Goal: Task Accomplishment & Management: Manage account settings

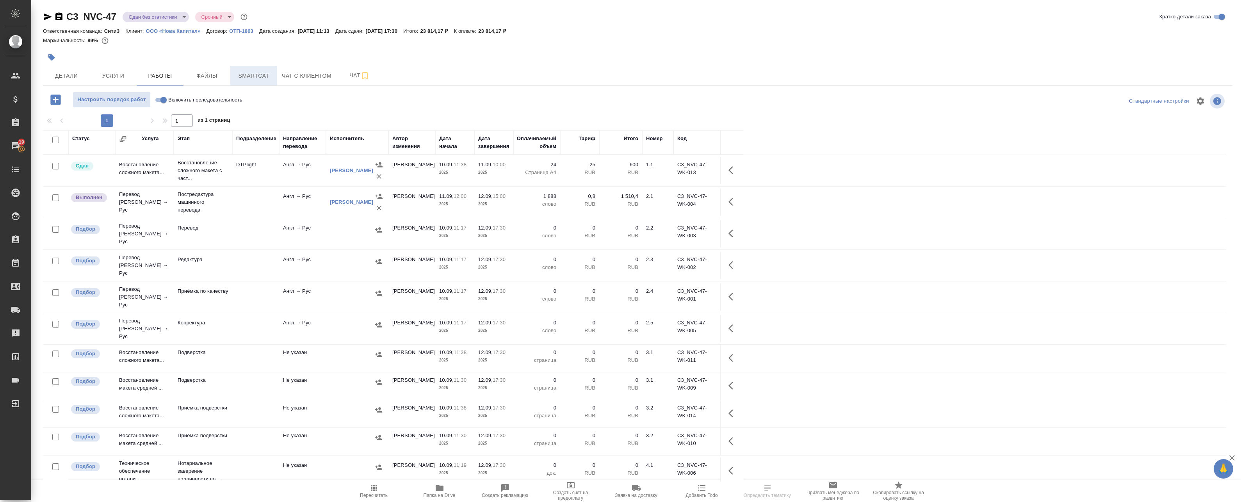
click at [256, 74] on span "Smartcat" at bounding box center [253, 76] width 37 height 10
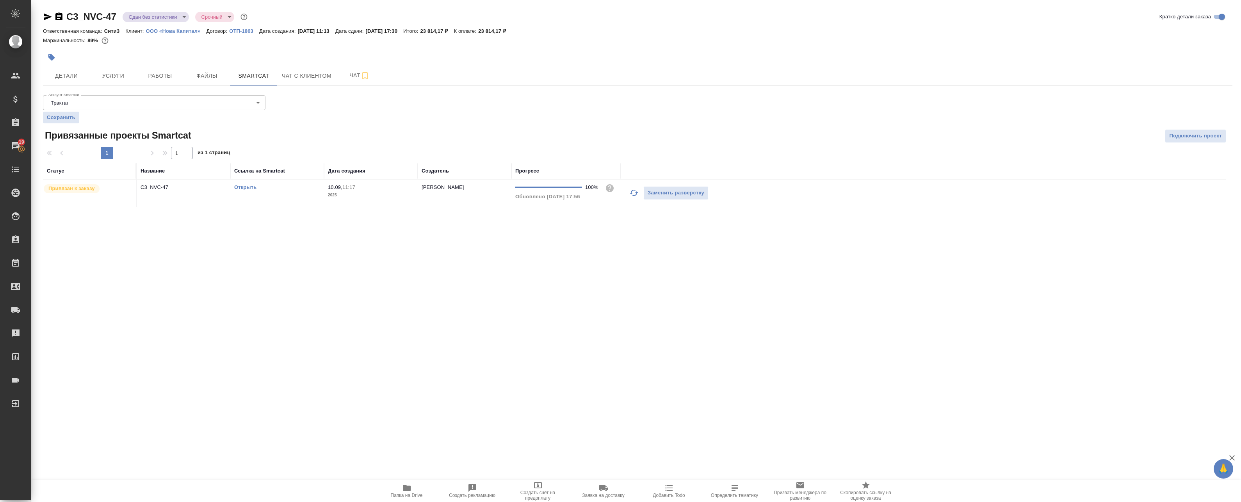
click at [395, 196] on p "2025" at bounding box center [371, 195] width 86 height 8
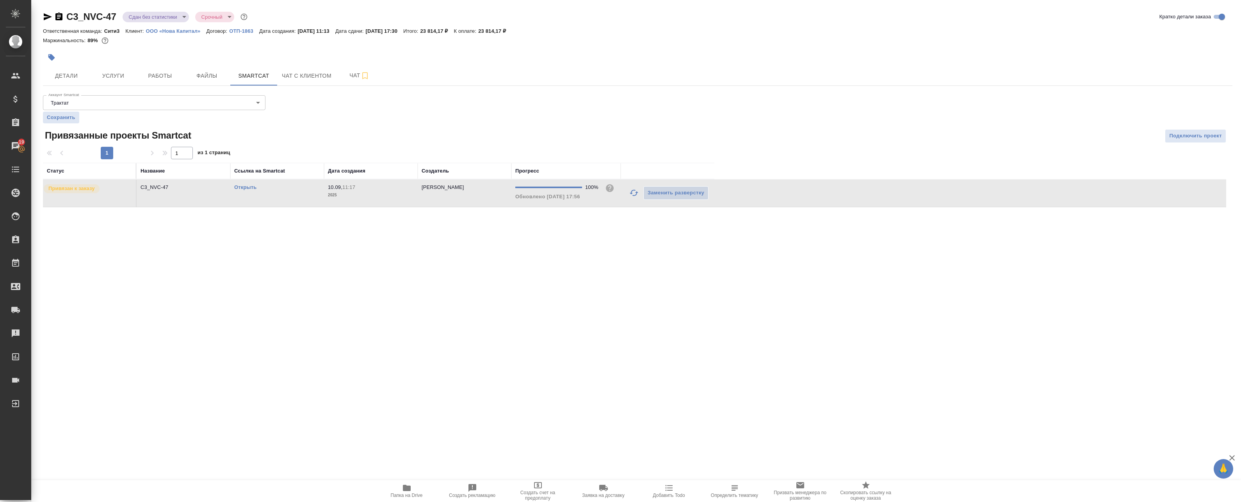
click at [395, 196] on p "2025" at bounding box center [371, 195] width 86 height 8
click at [136, 73] on button "Услуги" at bounding box center [113, 76] width 47 height 20
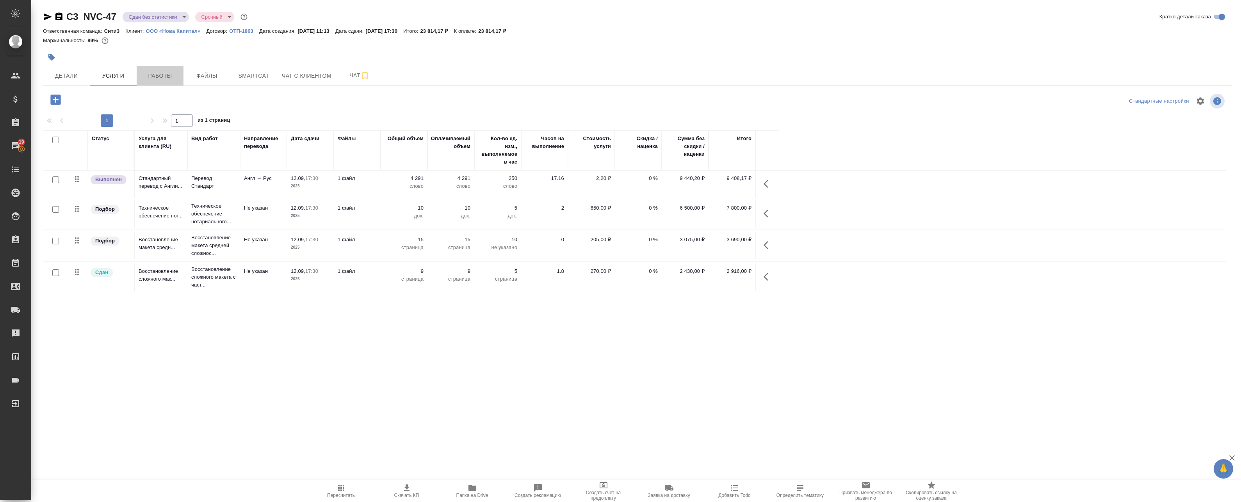
click at [160, 78] on span "Работы" at bounding box center [159, 76] width 37 height 10
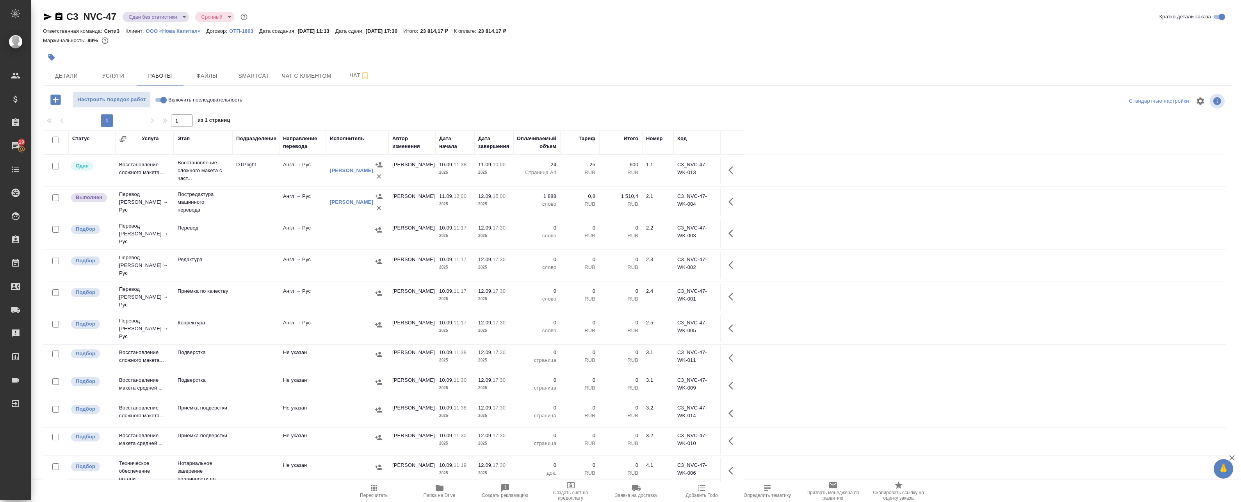
click at [382, 495] on span "Пересчитать" at bounding box center [374, 495] width 28 height 5
click at [732, 201] on icon "button" at bounding box center [732, 201] width 9 height 9
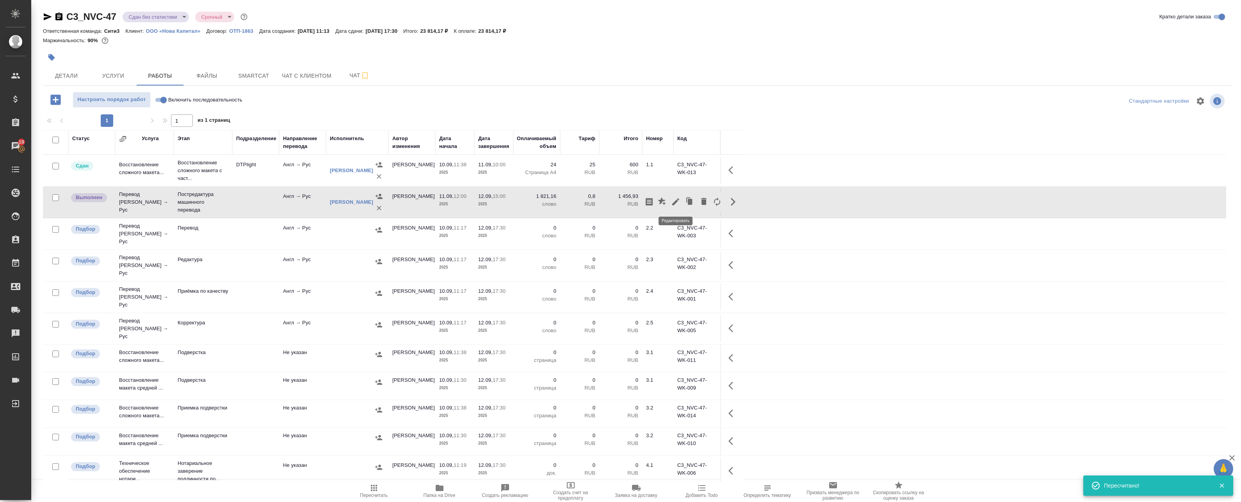
click at [671, 206] on button "button" at bounding box center [675, 201] width 13 height 19
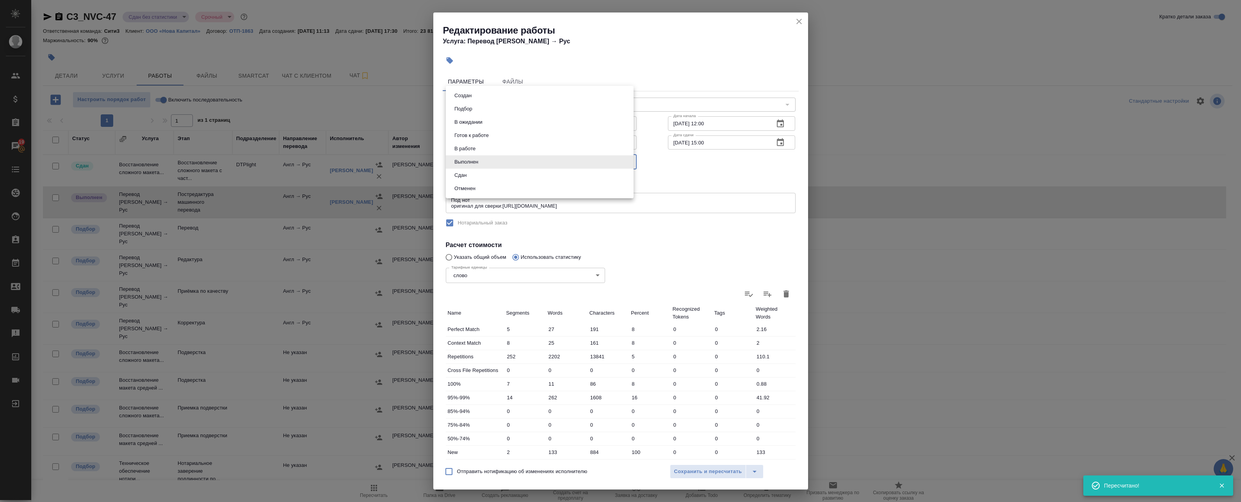
click at [477, 166] on body "🙏 .cls-1 fill:#fff; AWATERA Badanyan Artak Клиенты Спецификации Заказы 19 Чаты …" at bounding box center [620, 251] width 1241 height 502
click at [477, 175] on li "Сдан" at bounding box center [540, 175] width 188 height 13
type input "closed"
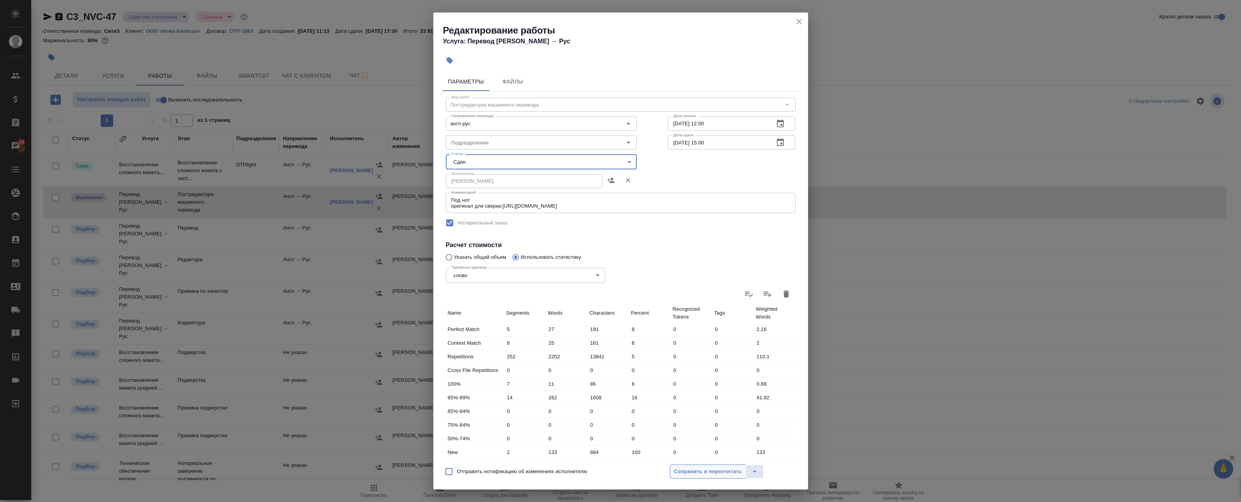
click at [694, 470] on span "Сохранить и пересчитать" at bounding box center [708, 471] width 68 height 9
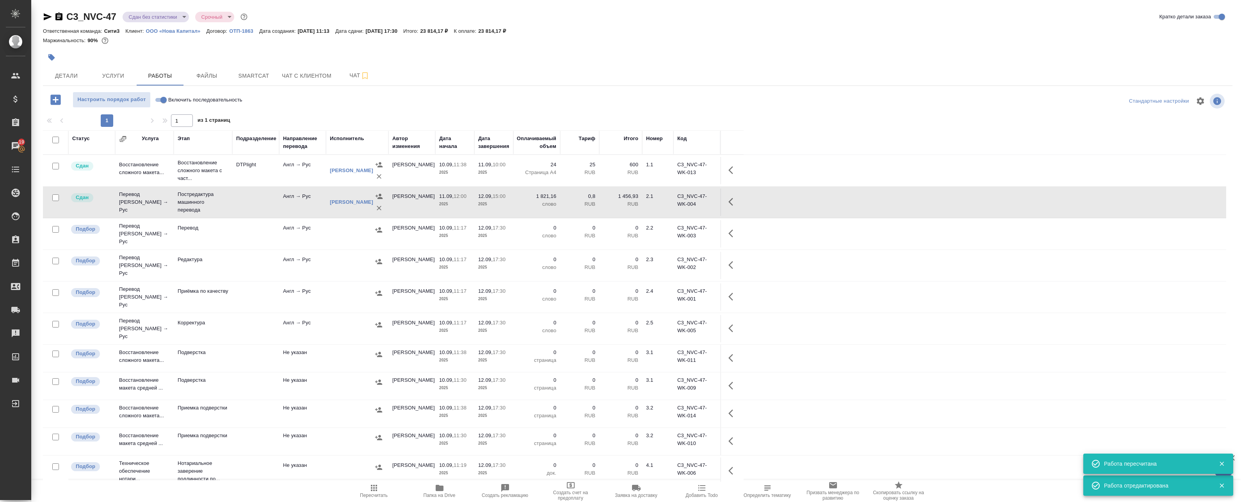
click at [53, 141] on input "checkbox" at bounding box center [55, 140] width 7 height 7
checkbox input "true"
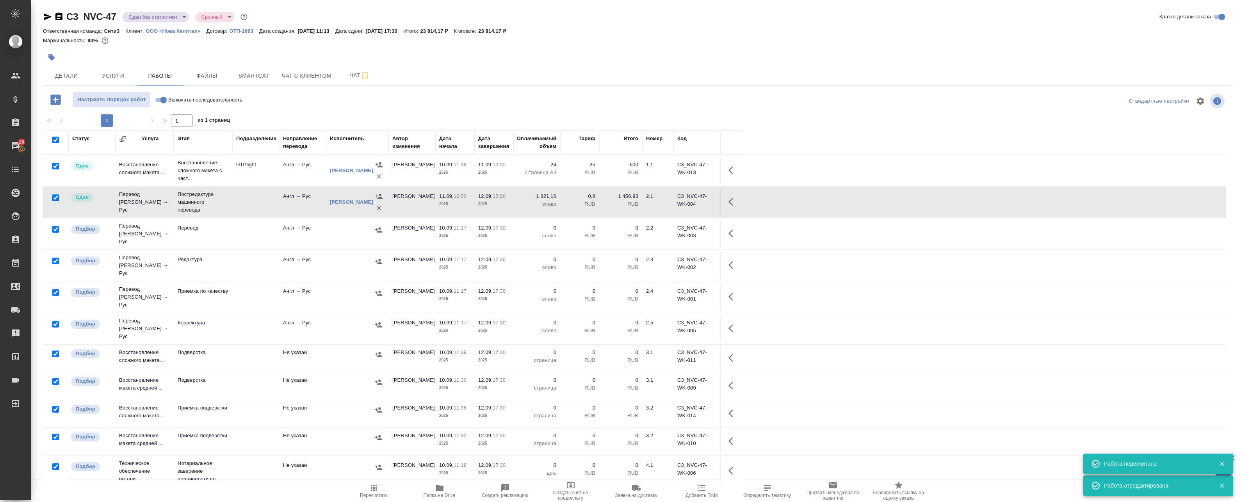
checkbox input "true"
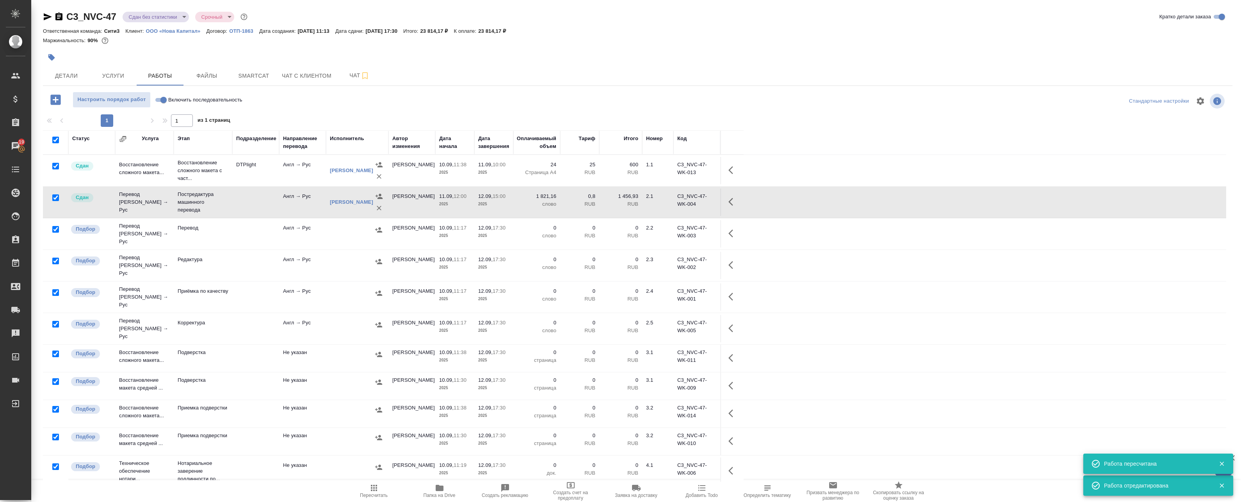
checkbox input "true"
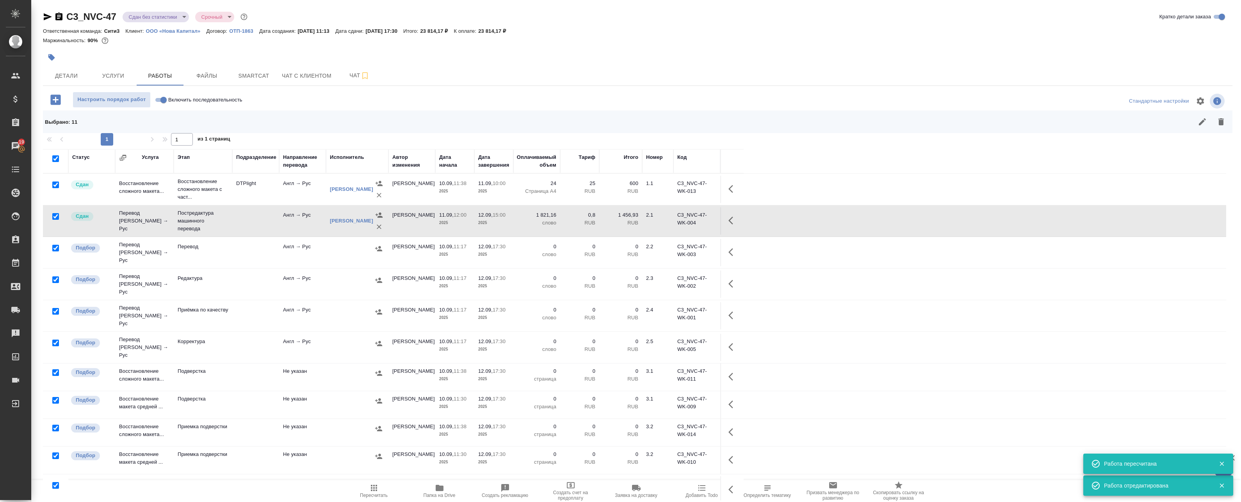
click at [56, 217] on input "checkbox" at bounding box center [55, 216] width 7 height 7
checkbox input "false"
click at [56, 183] on input "checkbox" at bounding box center [55, 185] width 7 height 7
checkbox input "false"
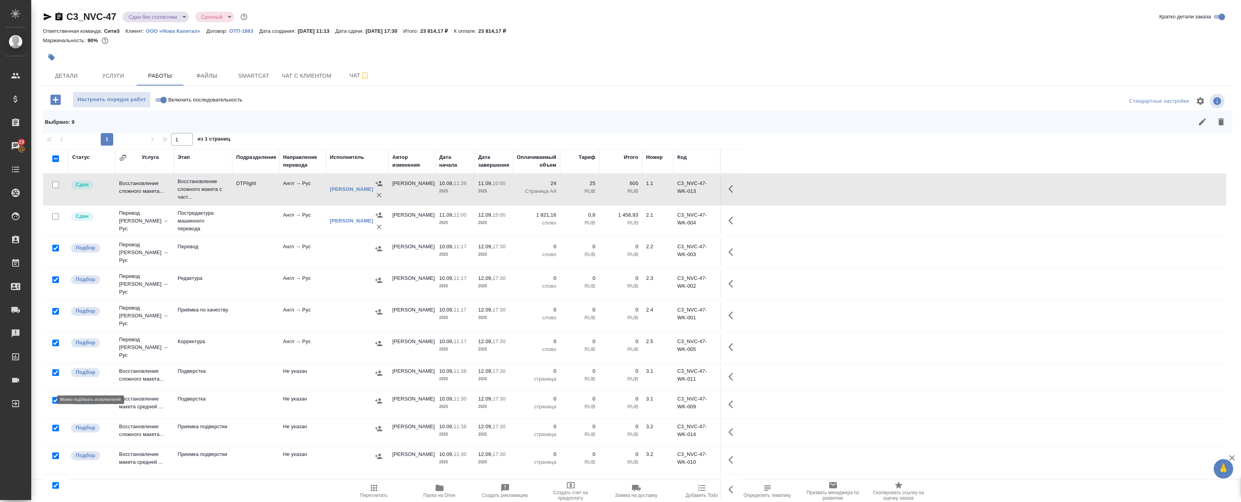
scroll to position [18, 0]
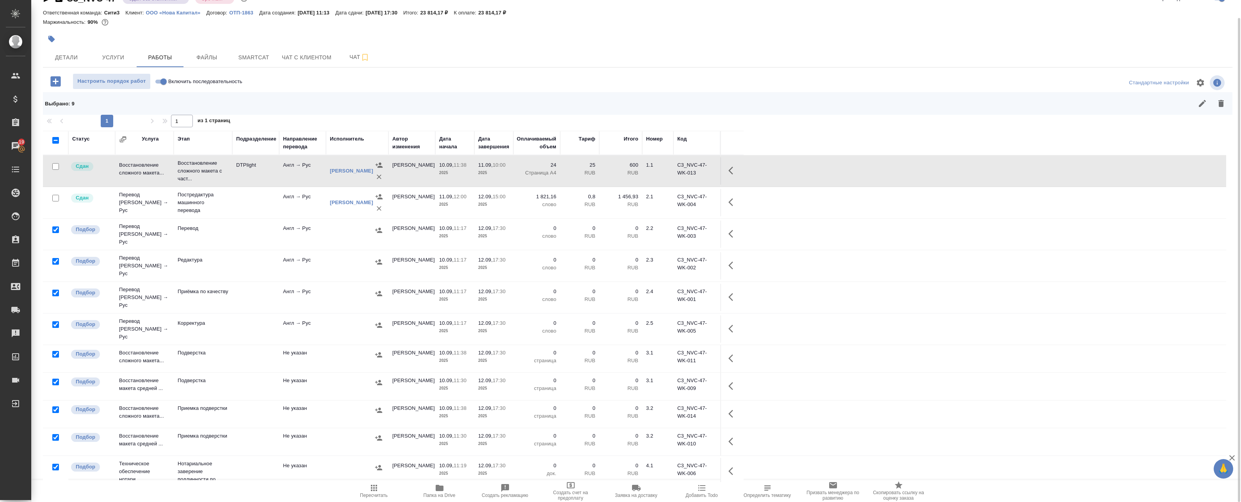
click at [57, 464] on input "checkbox" at bounding box center [55, 467] width 7 height 7
checkbox input "false"
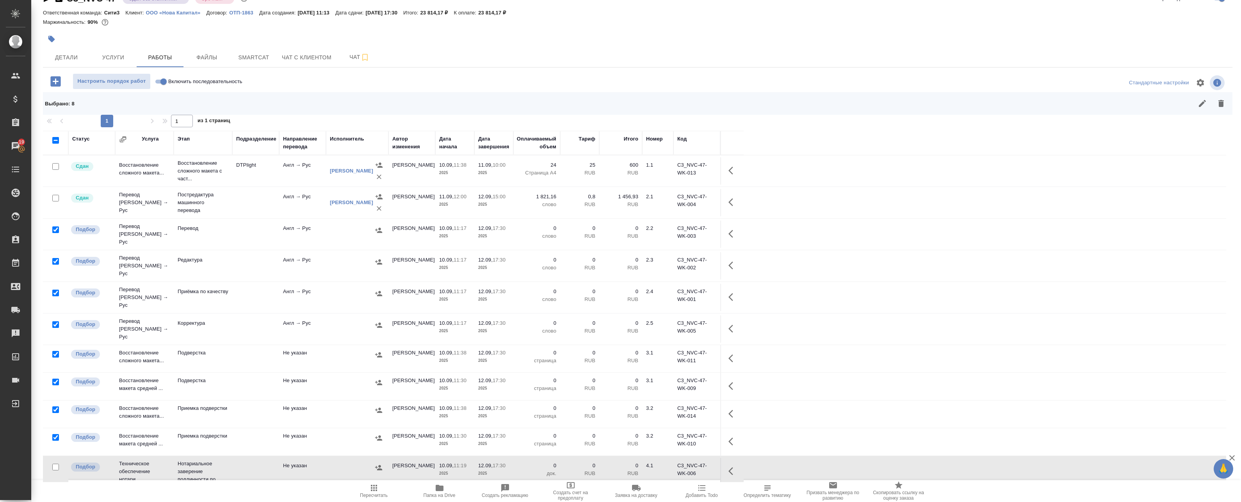
scroll to position [0, 0]
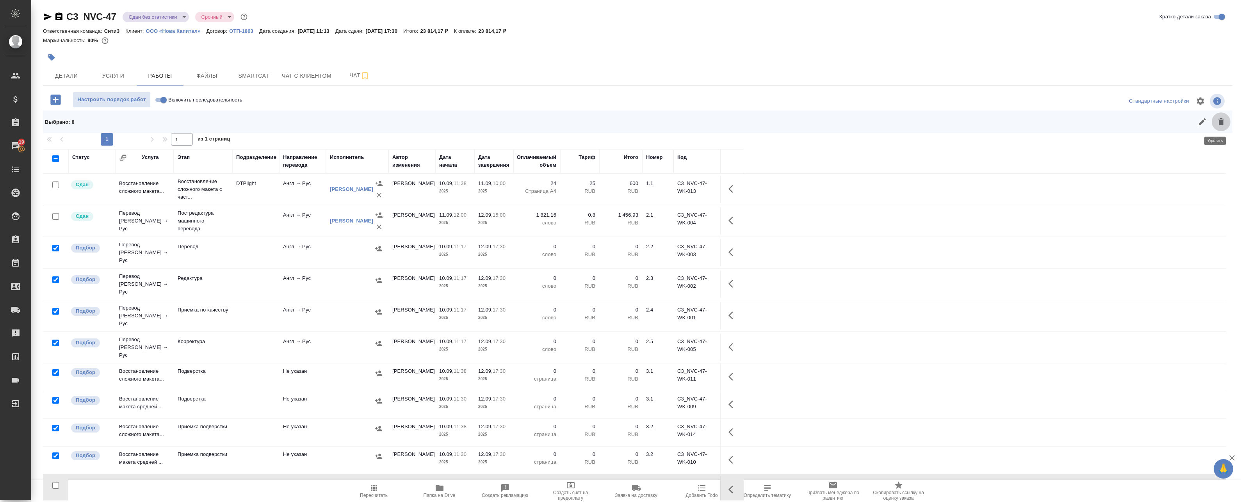
click at [1218, 123] on icon "button" at bounding box center [1220, 121] width 5 height 7
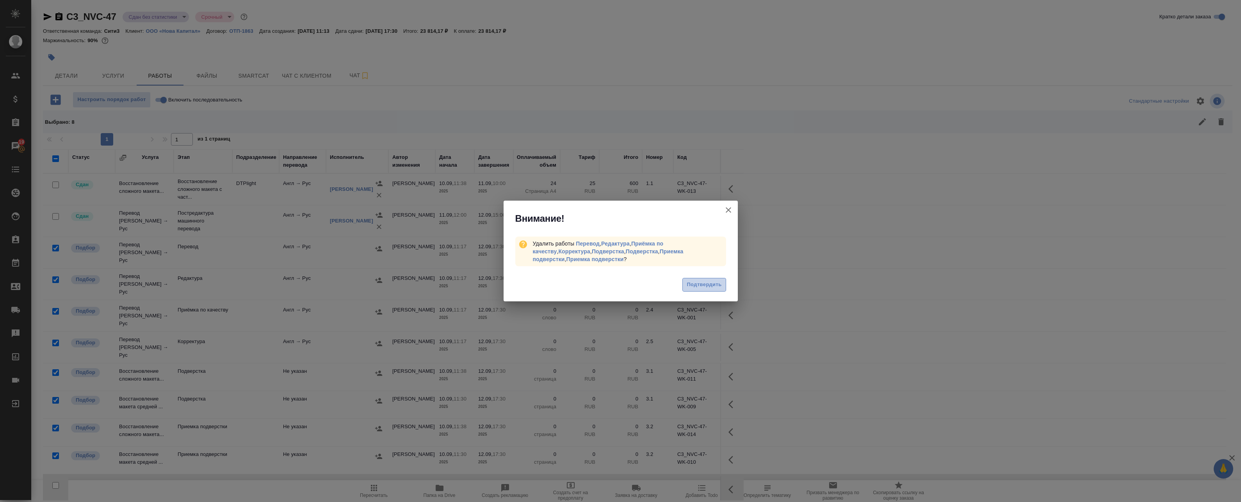
click at [711, 288] on span "Подтвердить" at bounding box center [704, 284] width 35 height 9
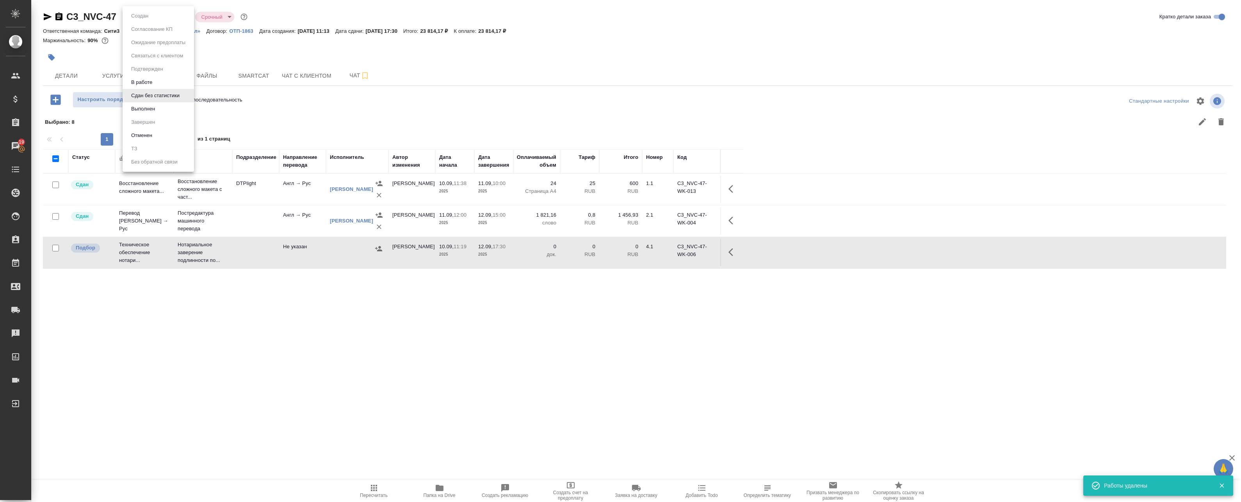
click at [144, 17] on body "🙏 .cls-1 fill:#fff; AWATERA Badanyan Artak Клиенты Спецификации Заказы 19 Чаты …" at bounding box center [620, 251] width 1241 height 502
click at [150, 110] on button "Выполнен" at bounding box center [143, 109] width 28 height 9
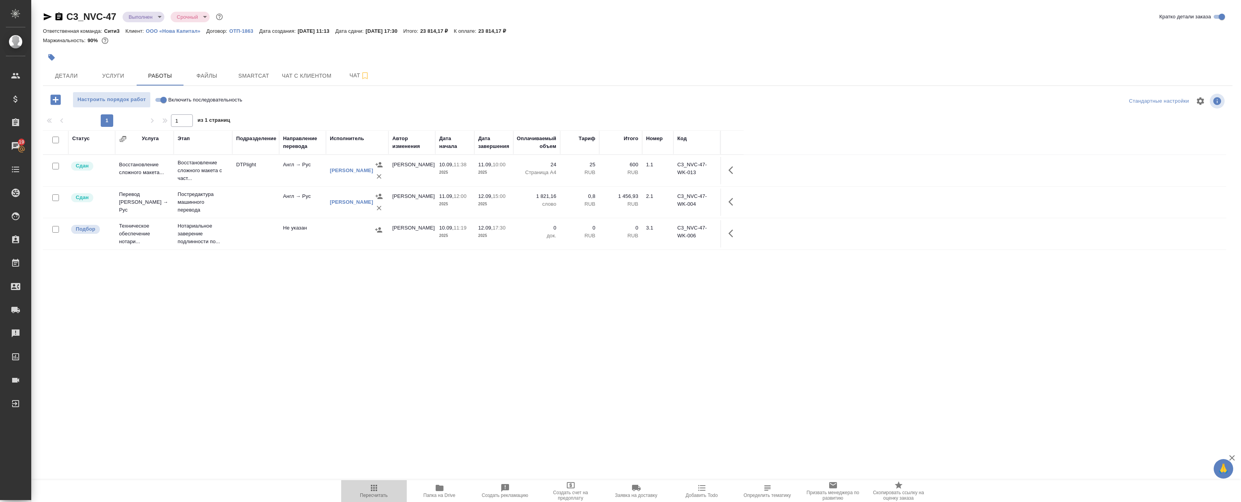
click at [377, 492] on icon "button" at bounding box center [373, 487] width 9 height 9
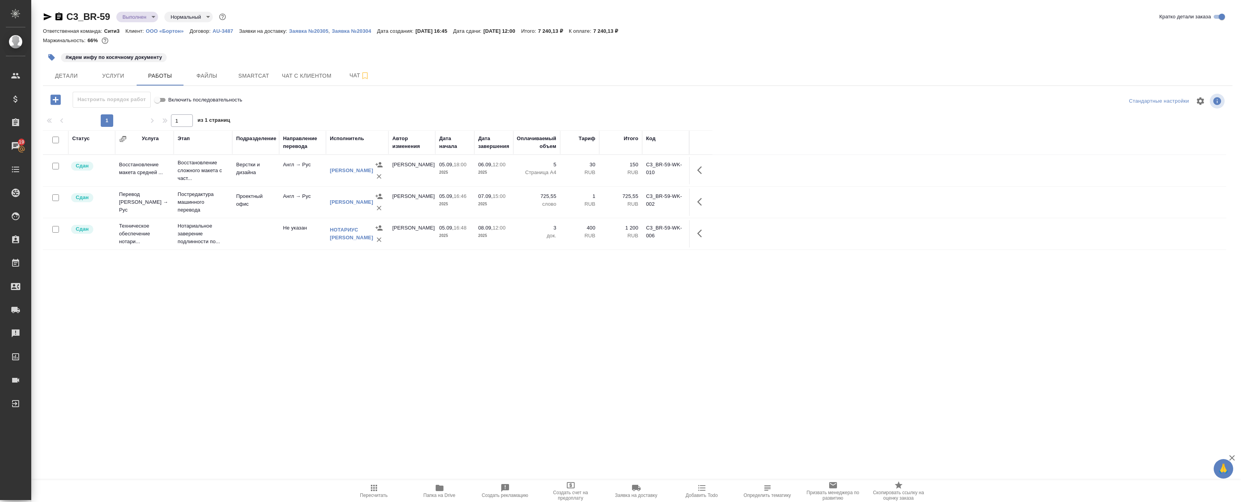
click at [442, 499] on button "Папка на Drive" at bounding box center [440, 491] width 66 height 22
click at [349, 76] on span "Чат" at bounding box center [359, 76] width 37 height 10
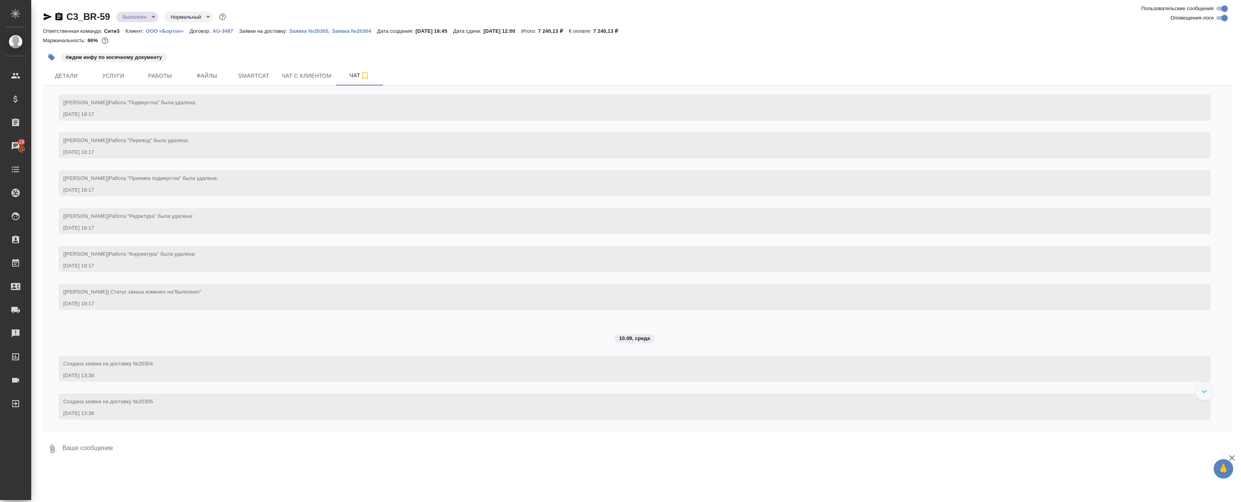
scroll to position [2252, 0]
click at [1218, 14] on input "Оповещения-логи" at bounding box center [1224, 17] width 28 height 9
checkbox input "false"
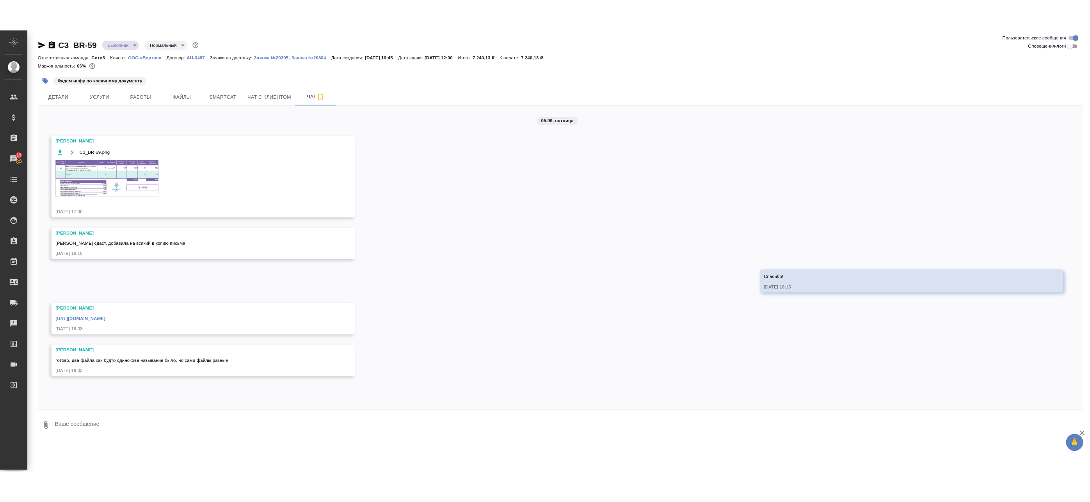
scroll to position [0, 0]
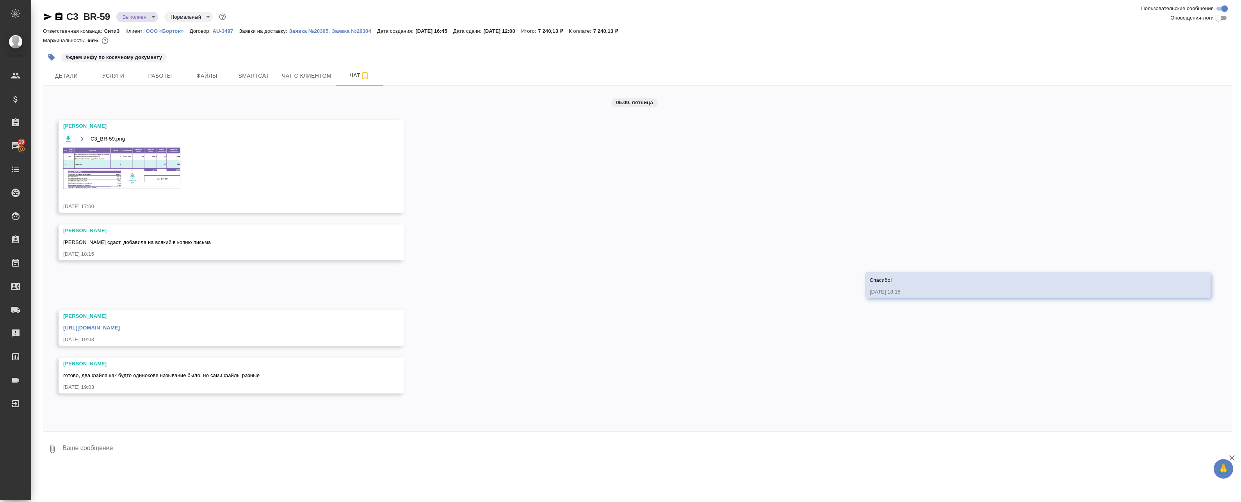
click at [182, 335] on div "Петрова Валерия https://drive.awatera.com/apps/files/files/10306114?dir=/Shares…" at bounding box center [219, 327] width 313 height 31
click at [120, 327] on link "https://drive.awatera.com/apps/files/files/10306114?dir=/Shares/%D0%9E%D0%9E%D0…" at bounding box center [91, 328] width 57 height 6
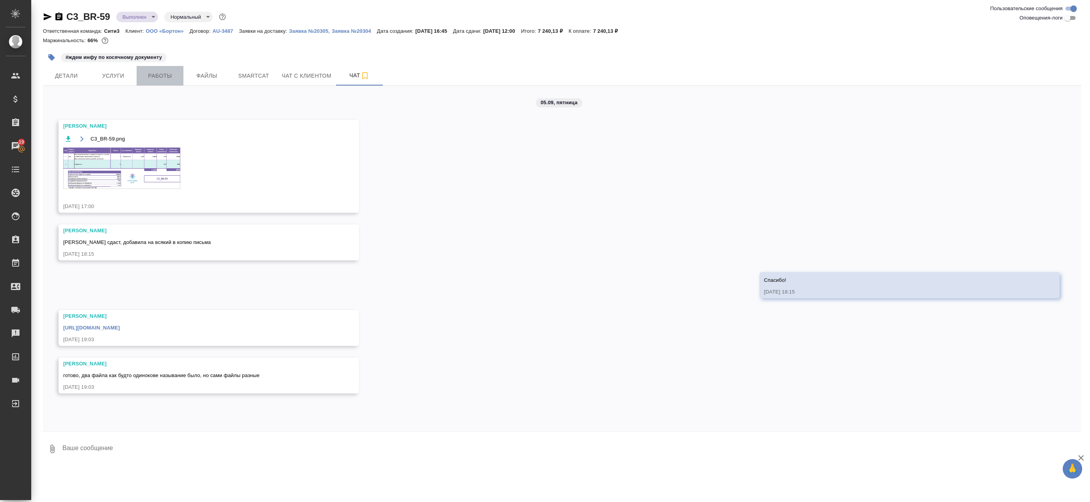
click at [160, 75] on span "Работы" at bounding box center [159, 76] width 37 height 10
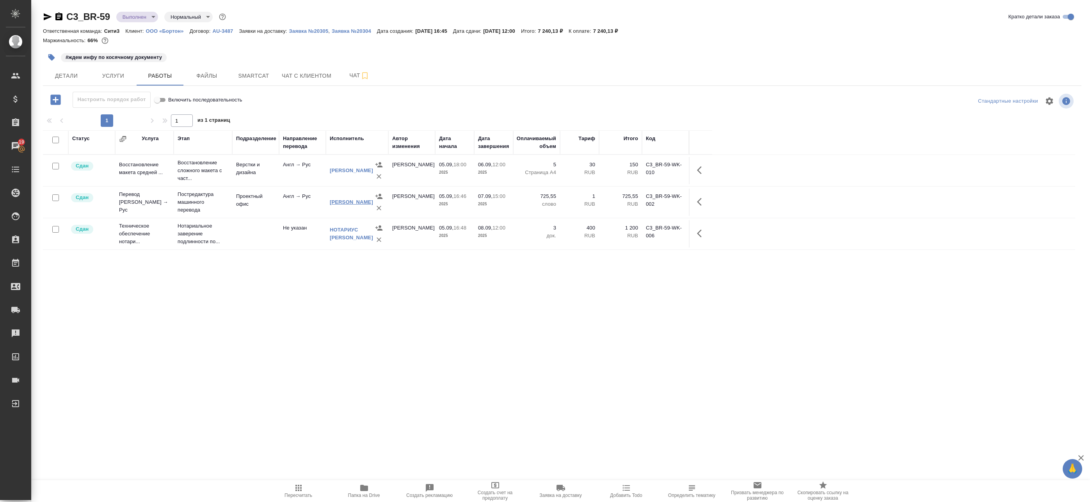
click at [335, 199] on link "Пахно Елена Александровна" at bounding box center [351, 202] width 43 height 6
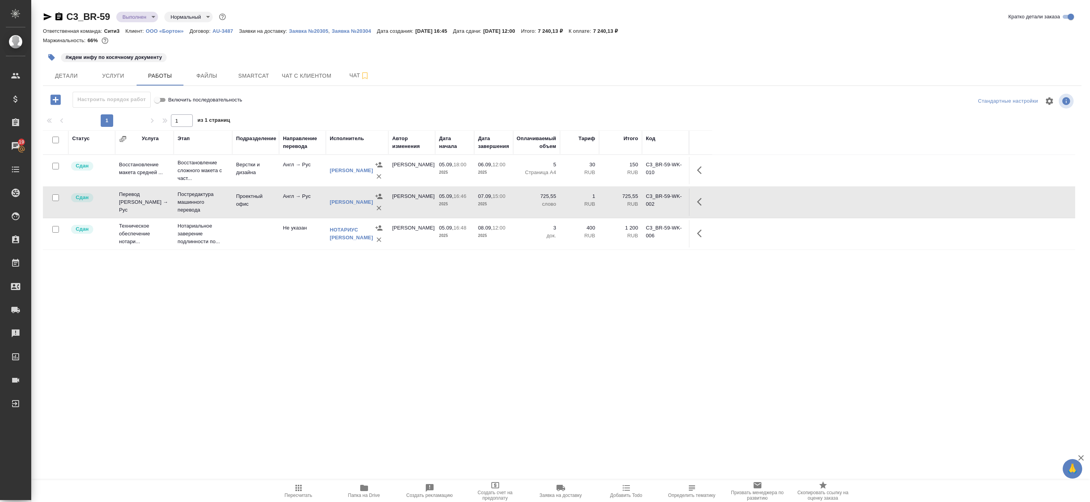
click at [62, 14] on icon "button" at bounding box center [58, 16] width 7 height 8
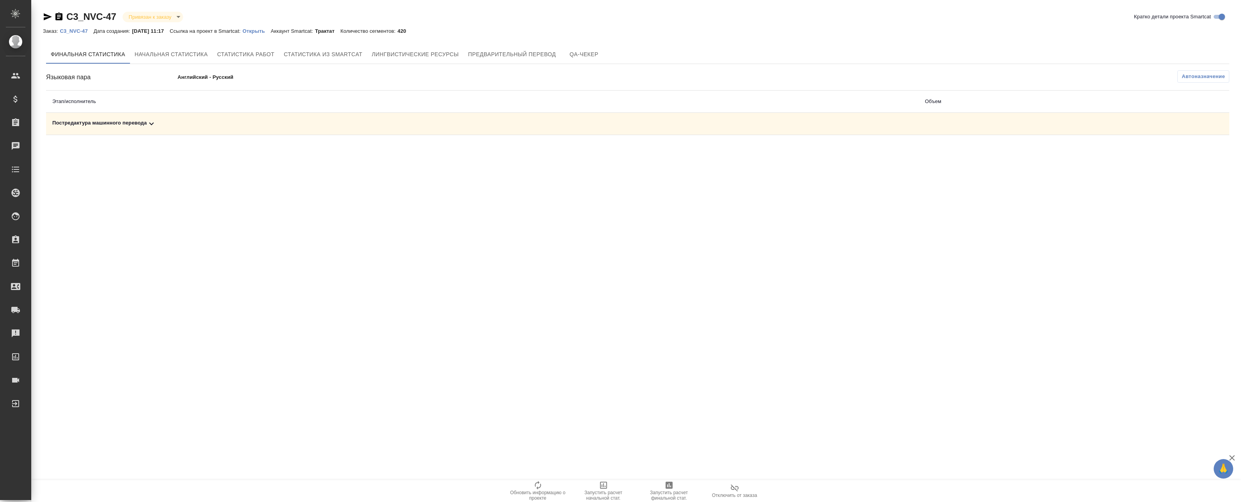
click at [920, 119] on td at bounding box center [1026, 124] width 217 height 22
drag, startPoint x: 826, startPoint y: 125, endPoint x: 808, endPoint y: 127, distance: 18.8
click at [826, 125] on div "Постредактура машинного перевода" at bounding box center [482, 123] width 860 height 9
click at [1196, 153] on icon "button" at bounding box center [1194, 150] width 9 height 9
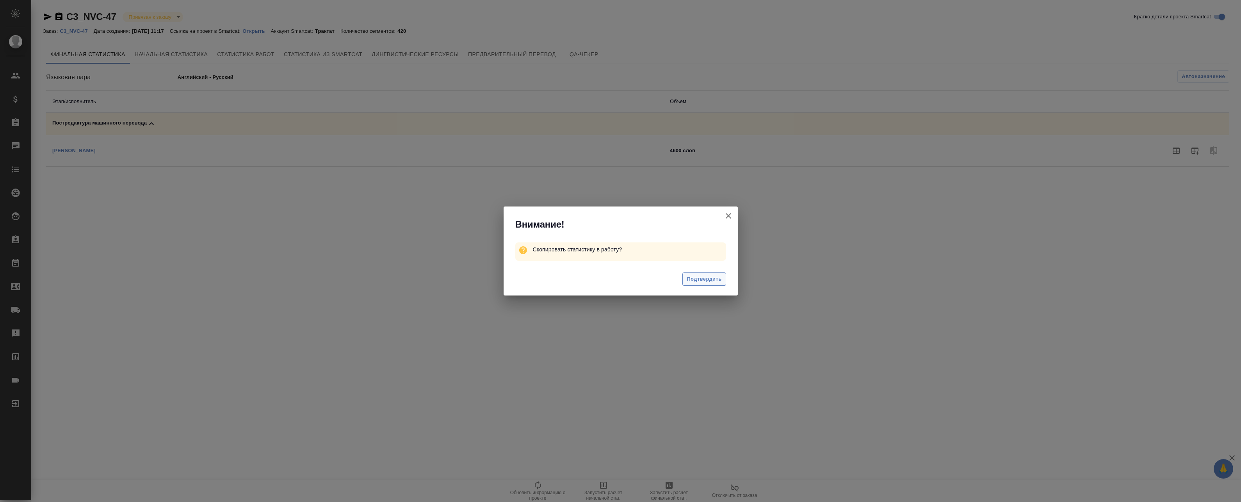
click at [710, 284] on button "Подтвердить" at bounding box center [703, 279] width 43 height 14
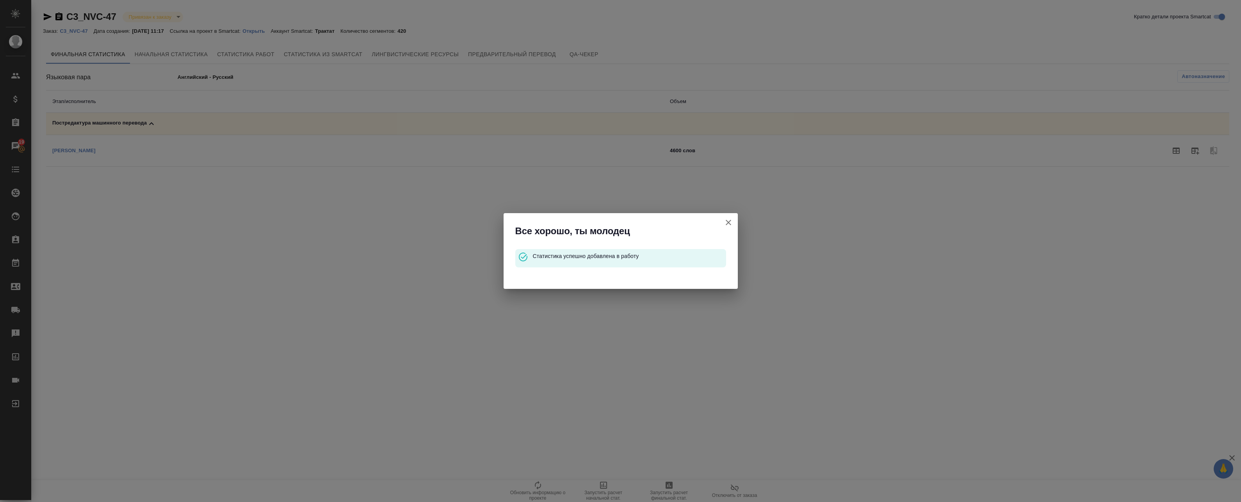
click at [728, 221] on icon "button" at bounding box center [728, 222] width 9 height 9
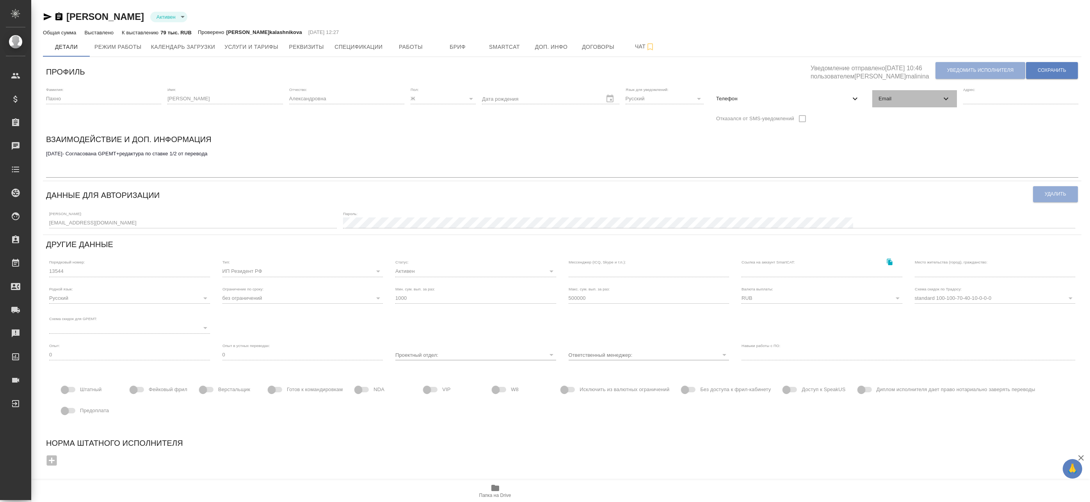
click at [906, 98] on span "Email" at bounding box center [910, 99] width 62 height 8
